Goal: Task Accomplishment & Management: Manage account settings

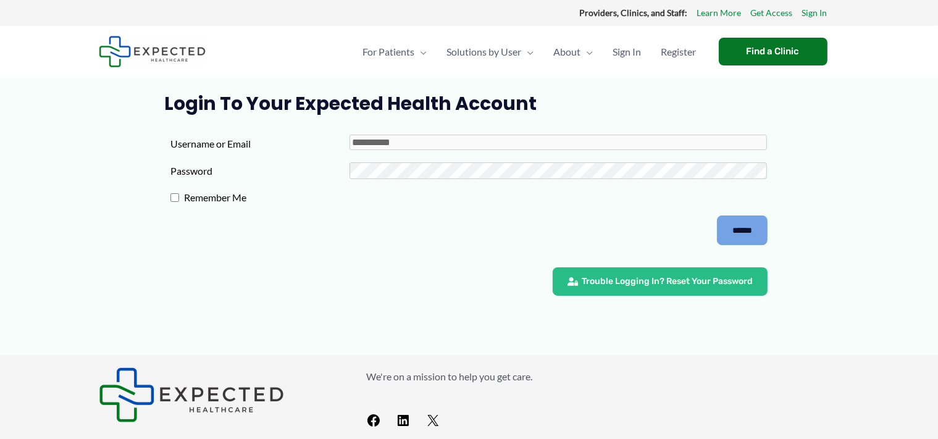
click at [755, 231] on input "******" at bounding box center [742, 231] width 51 height 30
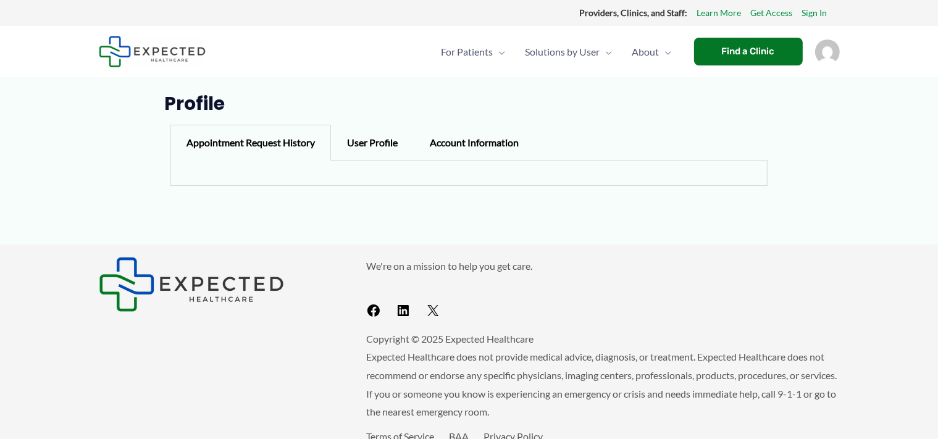
click at [832, 50] on img "Account icon link" at bounding box center [827, 52] width 25 height 25
click at [752, 120] on link "Log out" at bounding box center [791, 121] width 148 height 36
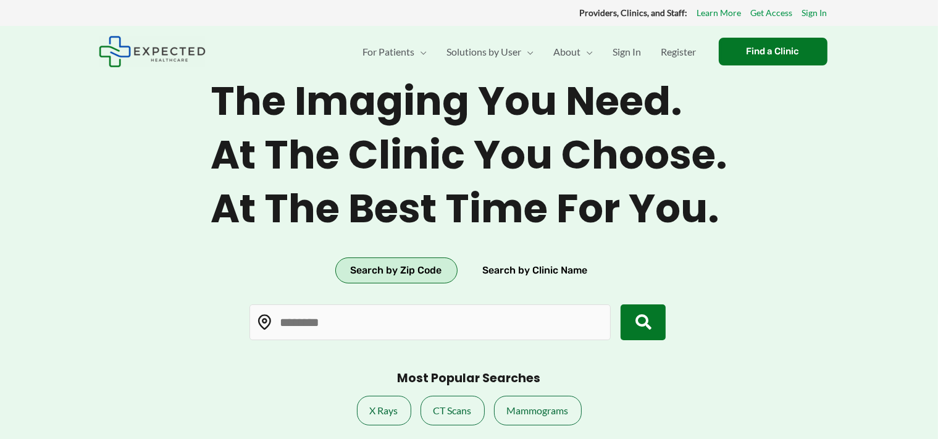
type input "*****"
